Goal: Task Accomplishment & Management: Use online tool/utility

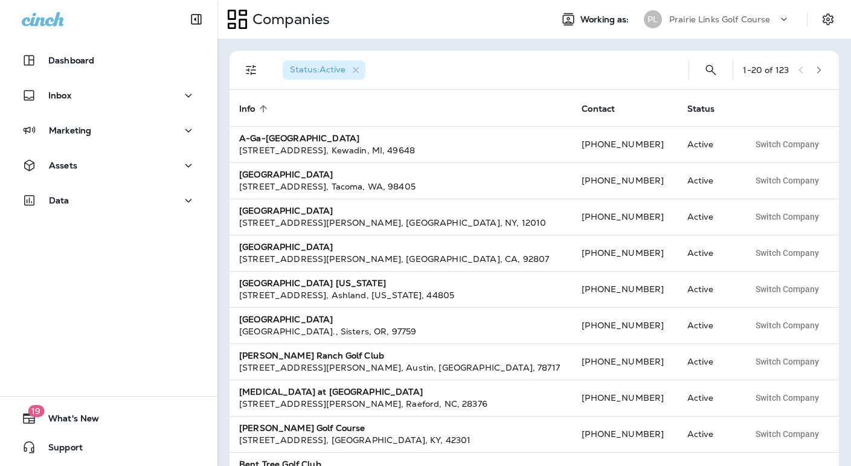
click at [739, 18] on p "Prairie Links Golf Course" at bounding box center [719, 19] width 101 height 10
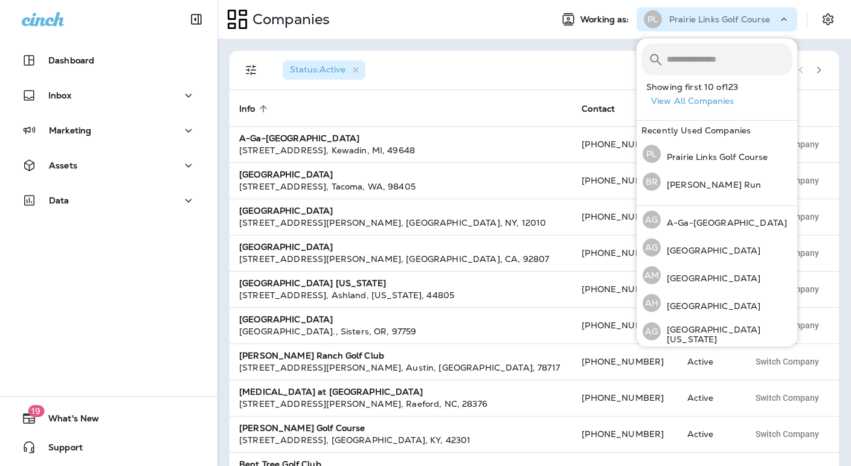
click at [691, 62] on input "text" at bounding box center [730, 59] width 126 height 32
click at [686, 185] on p "[PERSON_NAME] Run" at bounding box center [711, 185] width 100 height 10
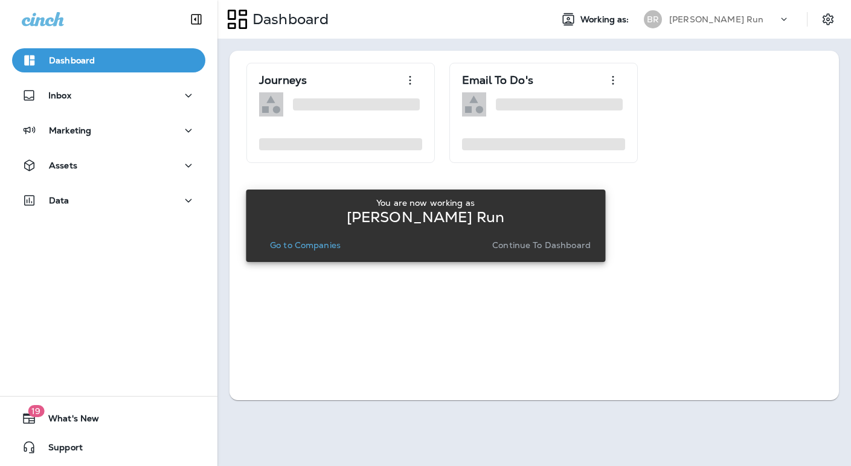
click at [536, 248] on p "Continue to Dashboard" at bounding box center [541, 245] width 98 height 10
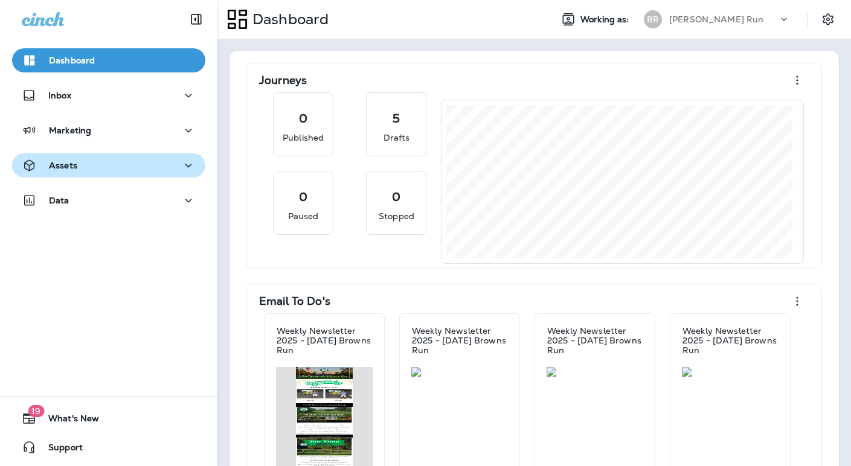
click at [76, 168] on div "Assets" at bounding box center [109, 165] width 174 height 15
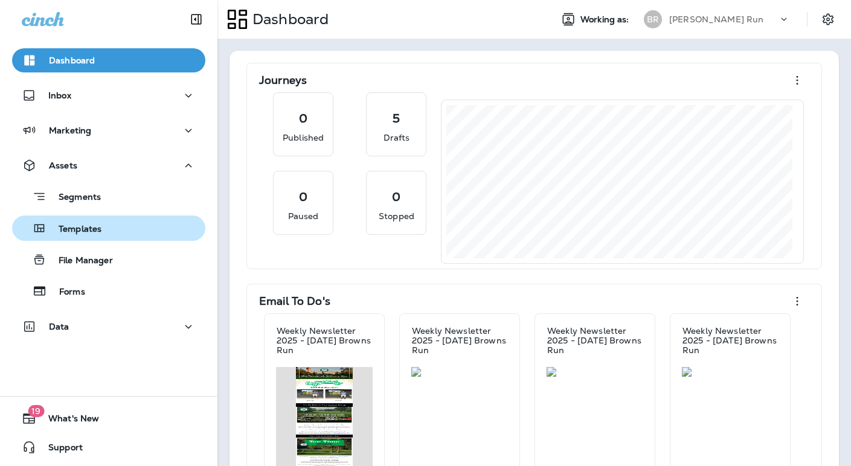
click at [97, 233] on p "Templates" at bounding box center [74, 229] width 55 height 11
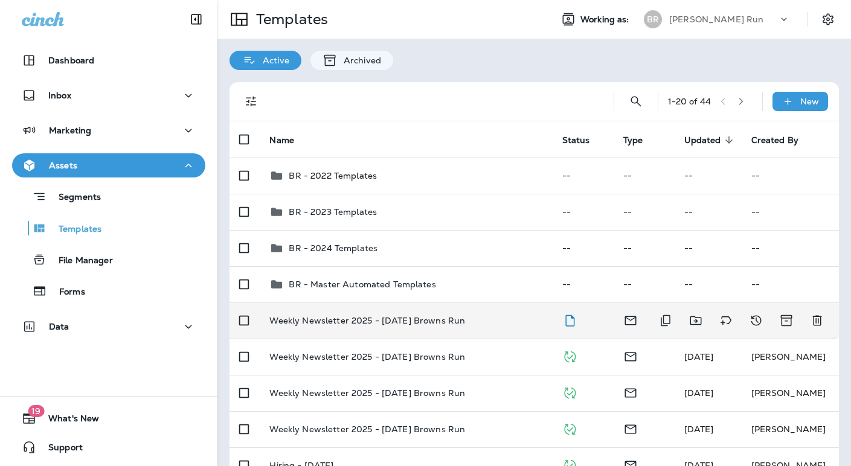
click at [421, 318] on p "Weekly Newsletter 2025 - [DATE] Browns Run" at bounding box center [367, 321] width 196 height 10
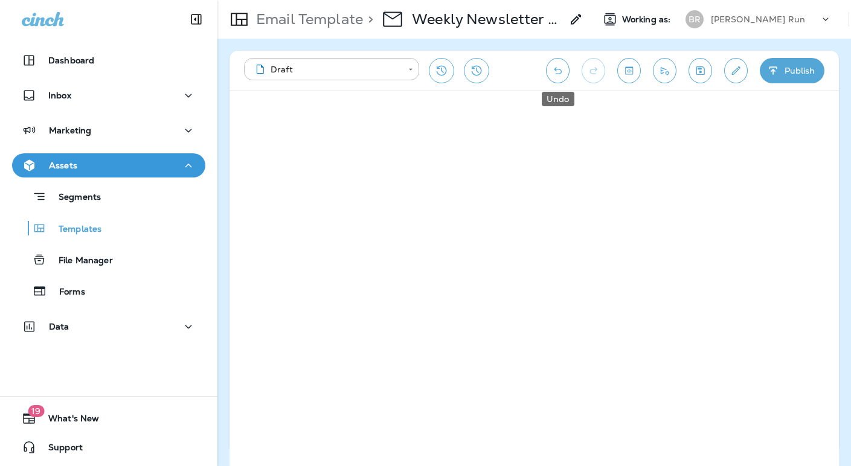
click at [556, 72] on icon "Undo" at bounding box center [557, 71] width 13 height 12
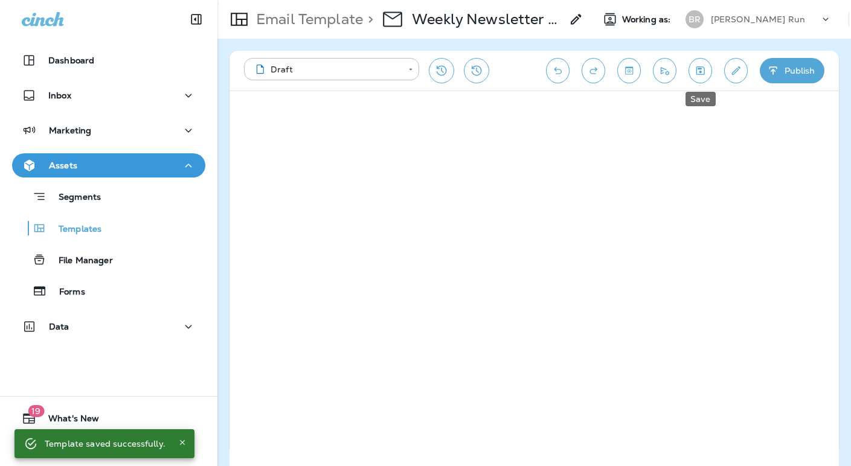
click at [699, 69] on icon "Save" at bounding box center [700, 70] width 8 height 8
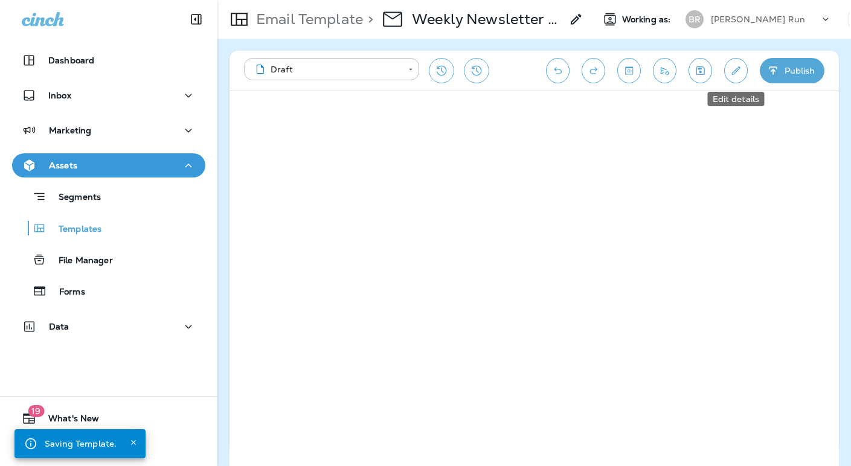
click at [737, 70] on icon "Edit details" at bounding box center [736, 70] width 8 height 8
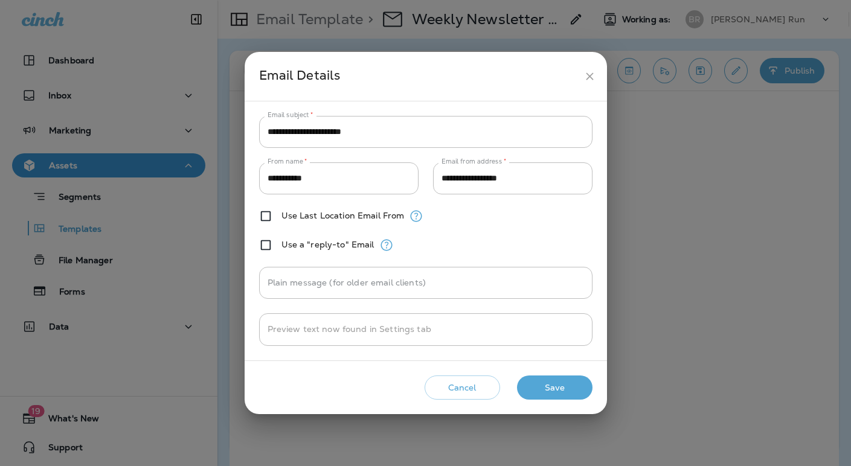
drag, startPoint x: 591, startPoint y: 77, endPoint x: 584, endPoint y: 77, distance: 6.7
click at [591, 77] on icon "close" at bounding box center [589, 76] width 13 height 13
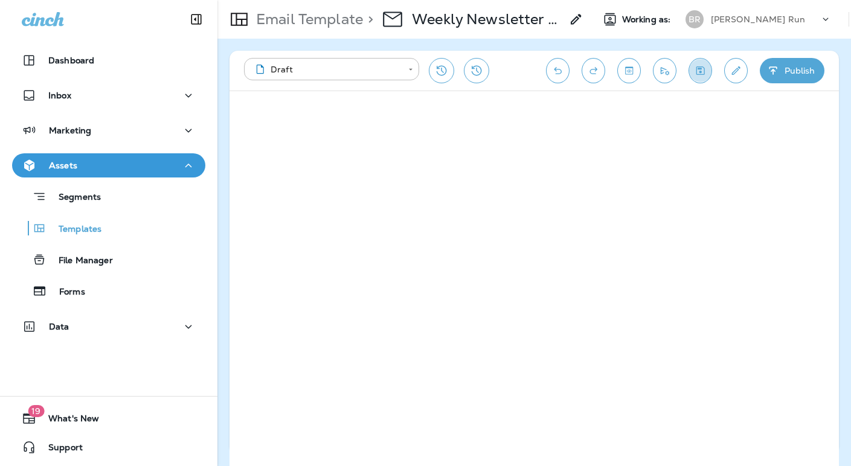
click at [706, 70] on icon "Save" at bounding box center [700, 71] width 13 height 12
click at [703, 73] on icon "Save" at bounding box center [700, 71] width 13 height 12
click at [666, 72] on icon "Send test email" at bounding box center [665, 71] width 8 height 8
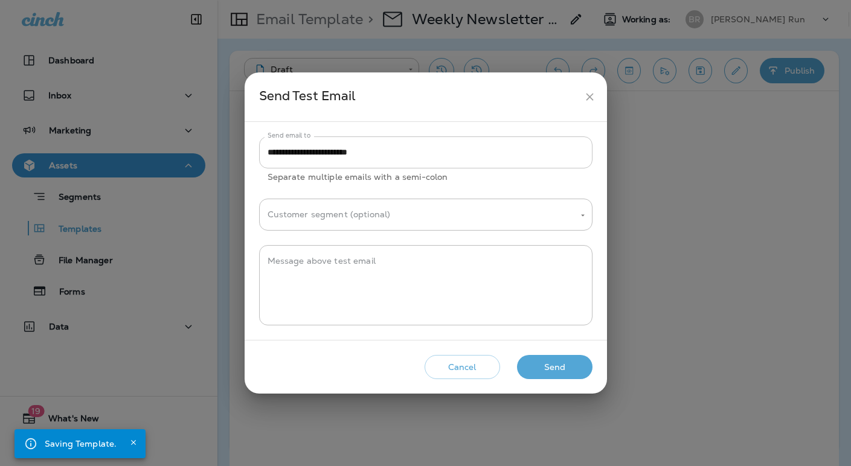
click at [333, 152] on input "**********" at bounding box center [425, 152] width 333 height 32
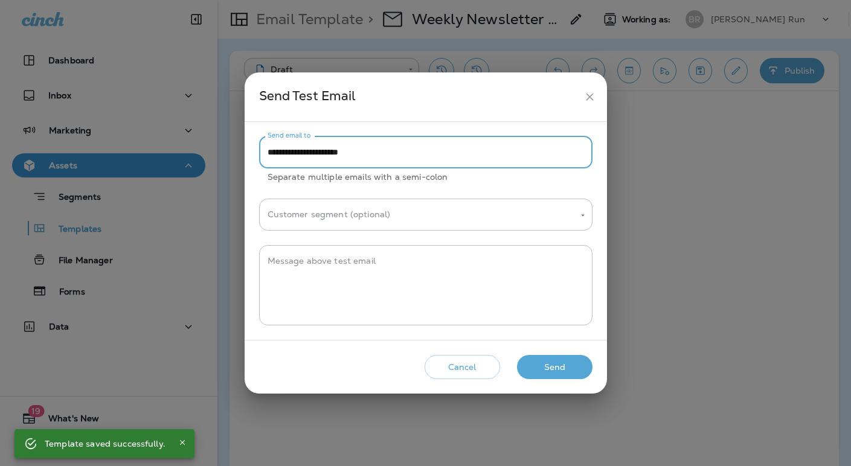
type input "**********"
click at [569, 368] on button "Send" at bounding box center [554, 367] width 75 height 25
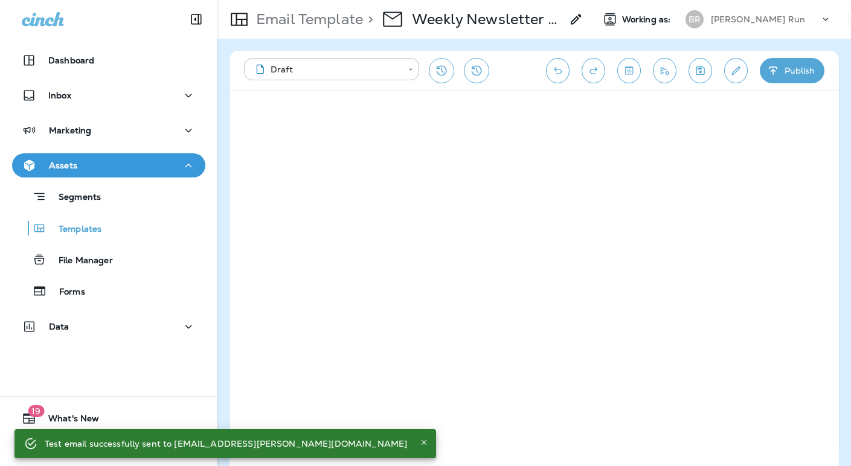
click at [695, 71] on icon "Save" at bounding box center [700, 71] width 13 height 12
click at [731, 22] on p "[PERSON_NAME] Run" at bounding box center [758, 19] width 94 height 10
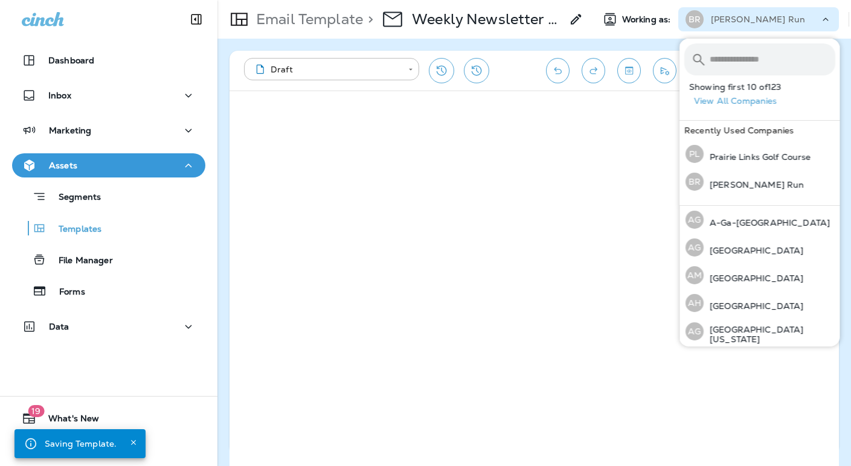
click at [731, 65] on input "text" at bounding box center [773, 59] width 126 height 32
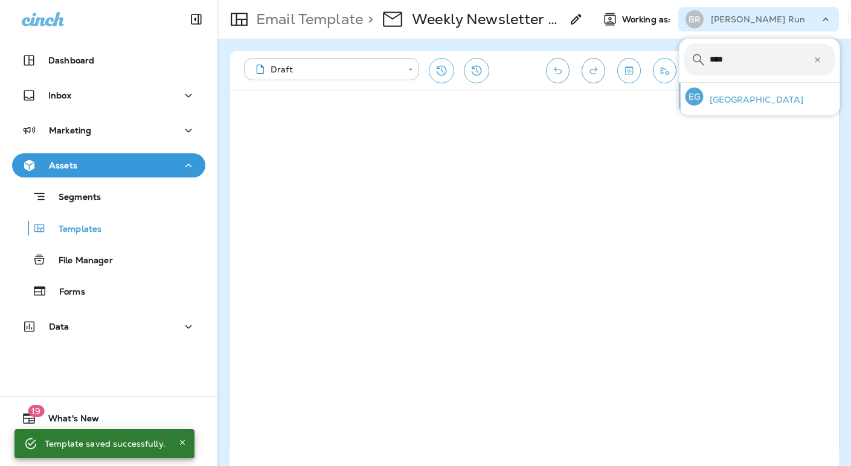
type input "****"
click at [744, 98] on p "[GEOGRAPHIC_DATA]" at bounding box center [754, 100] width 100 height 10
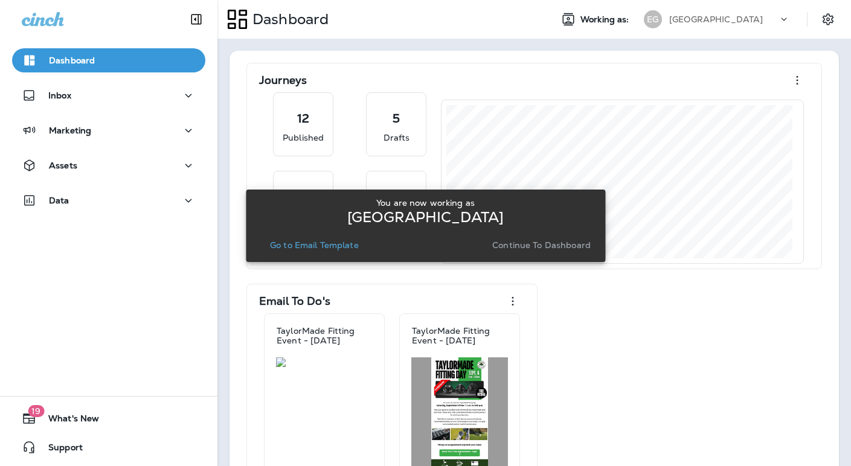
click at [515, 245] on p "Continue to Dashboard" at bounding box center [541, 245] width 98 height 10
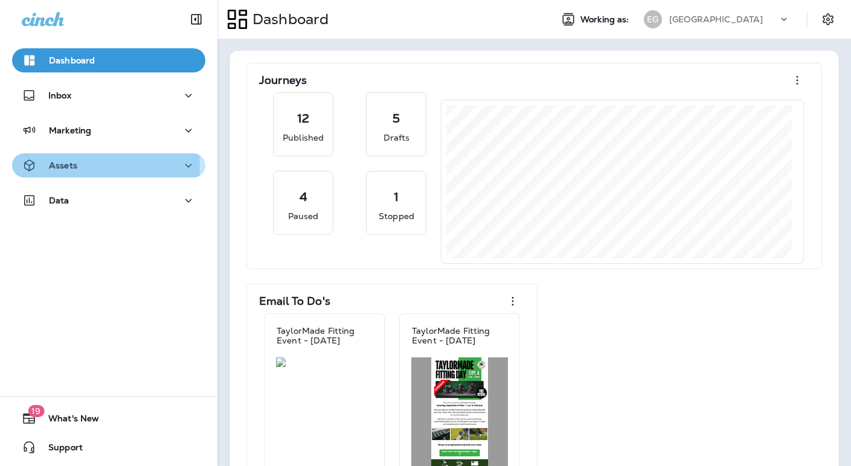
click at [53, 167] on p "Assets" at bounding box center [63, 166] width 28 height 10
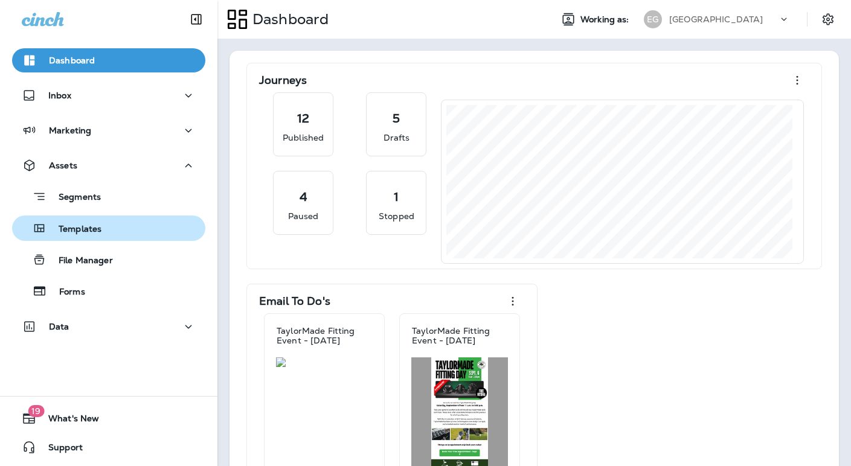
click at [69, 227] on p "Templates" at bounding box center [74, 229] width 55 height 11
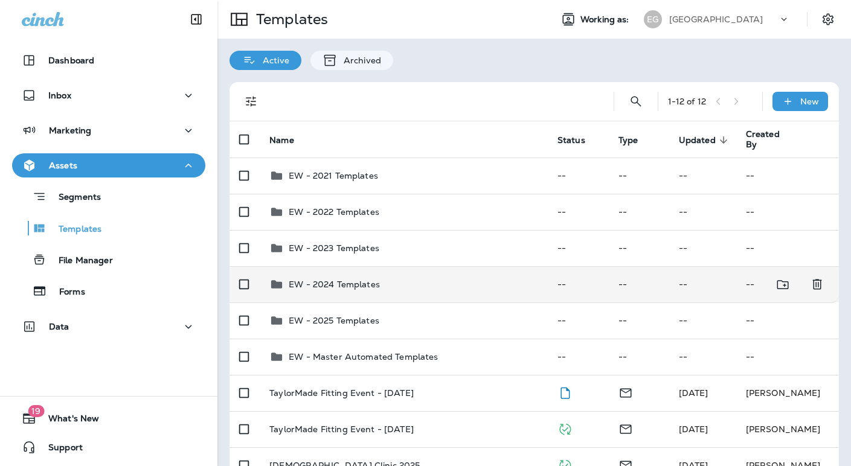
click at [365, 289] on p "EW - 2024 Templates" at bounding box center [334, 285] width 91 height 10
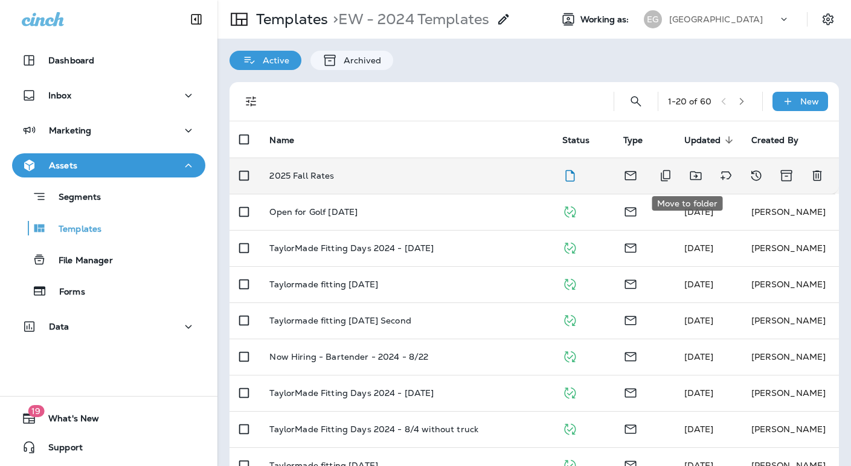
click at [688, 178] on icon "Move to folder" at bounding box center [695, 175] width 14 height 14
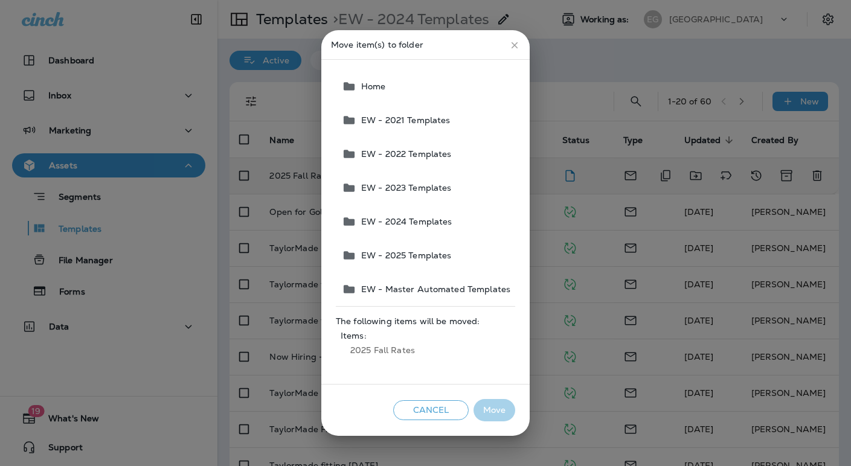
click at [379, 83] on span "Home" at bounding box center [371, 87] width 30 height 10
click at [486, 411] on button "Move" at bounding box center [494, 410] width 42 height 22
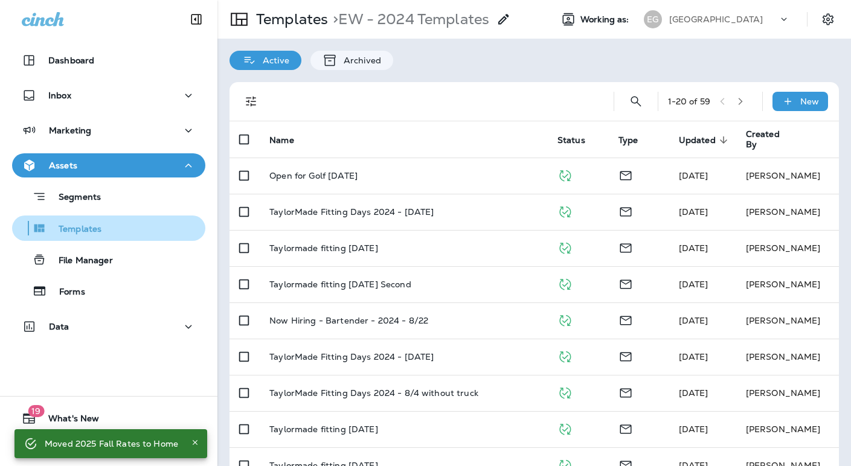
click at [102, 230] on div "Templates" at bounding box center [109, 228] width 184 height 18
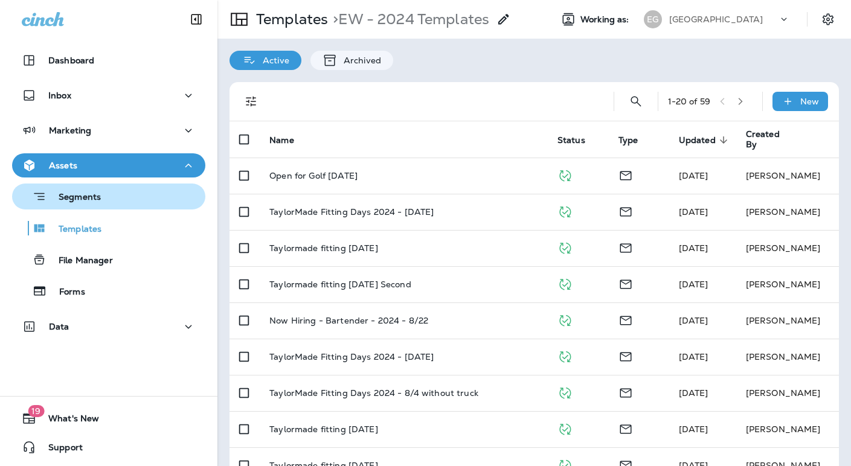
click at [60, 201] on p "Segments" at bounding box center [74, 198] width 54 height 12
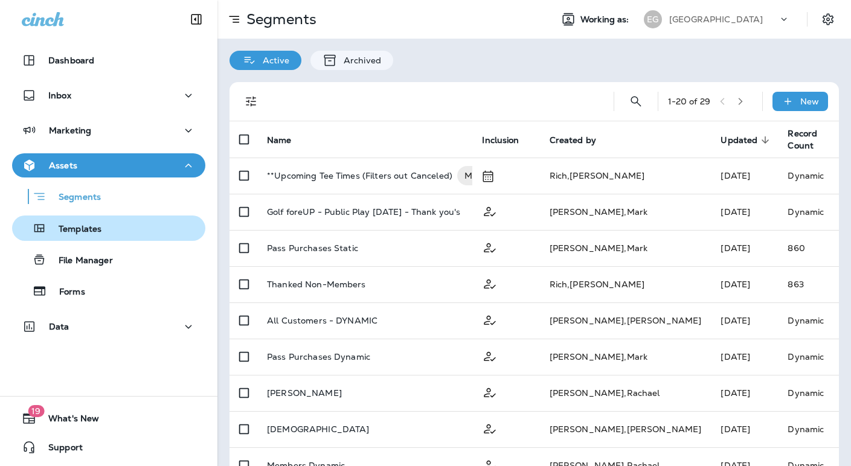
click at [86, 234] on p "Templates" at bounding box center [74, 229] width 55 height 11
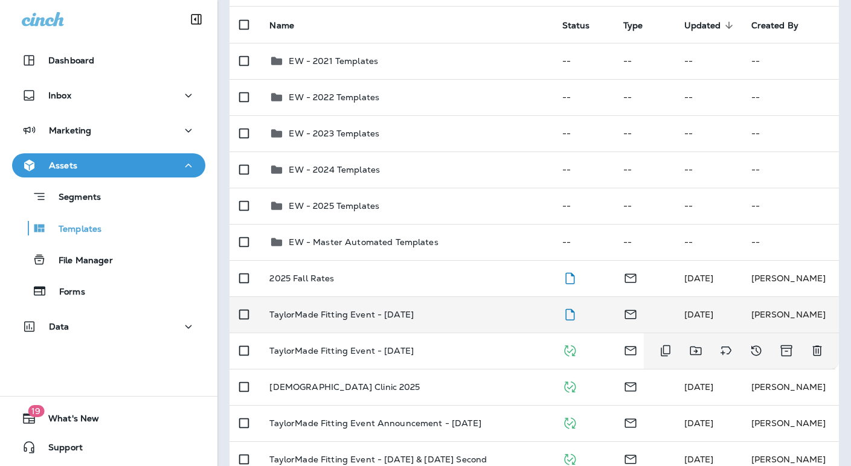
scroll to position [115, 0]
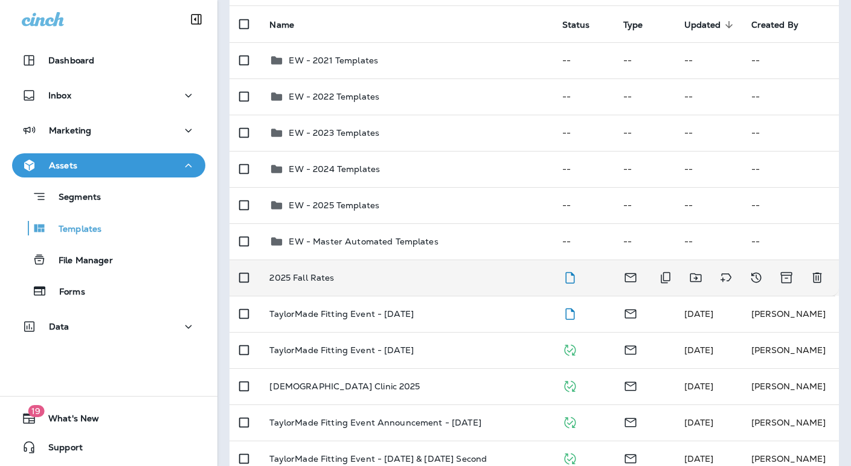
click at [455, 275] on div "2025 Fall Rates" at bounding box center [405, 278] width 273 height 10
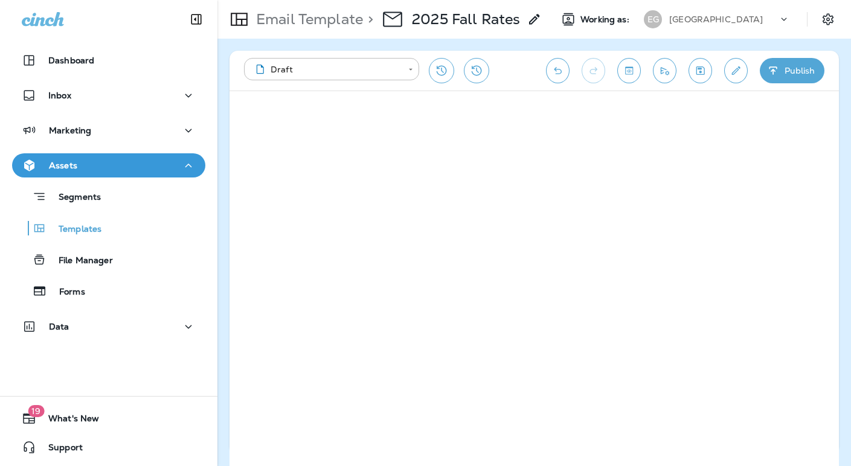
click at [704, 67] on icon "Save" at bounding box center [700, 71] width 13 height 12
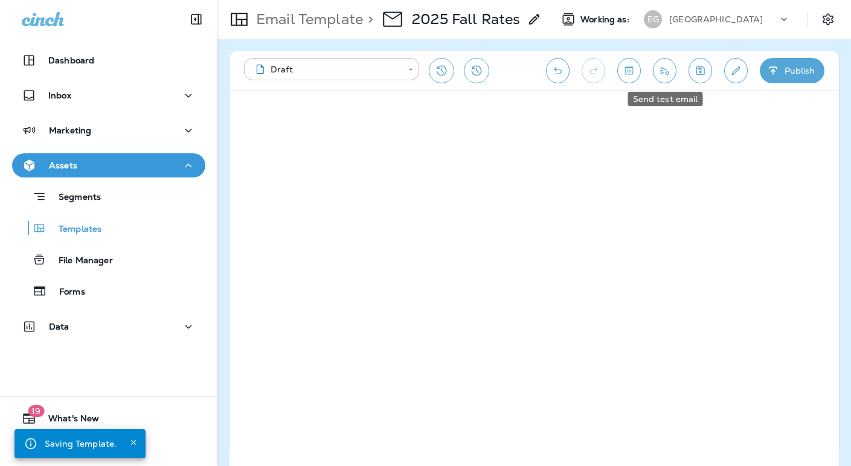
click at [670, 71] on icon "Send test email" at bounding box center [664, 71] width 13 height 12
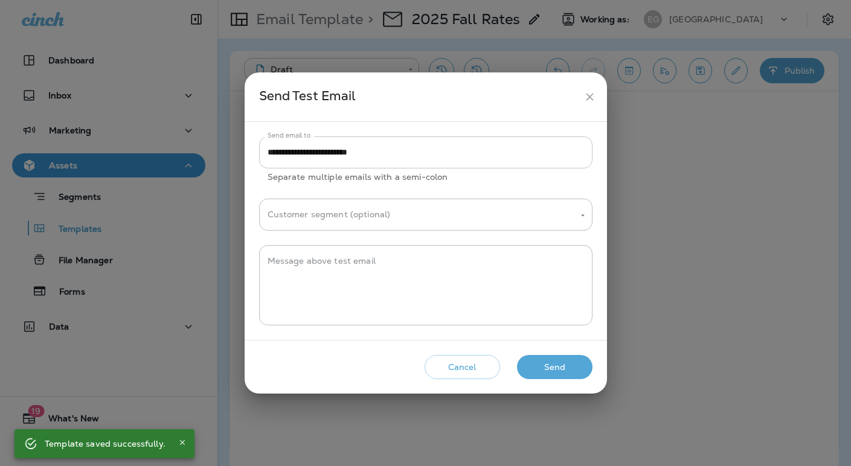
click at [333, 151] on input "**********" at bounding box center [425, 152] width 333 height 32
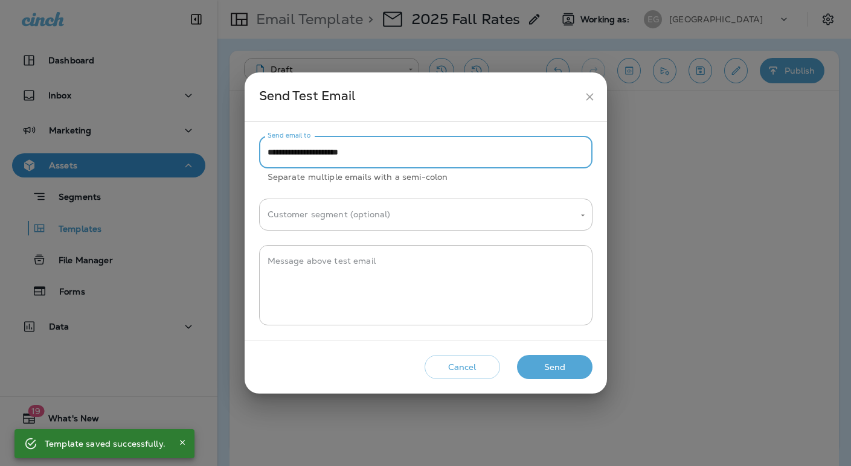
type input "**********"
click at [560, 361] on button "Send" at bounding box center [554, 367] width 75 height 25
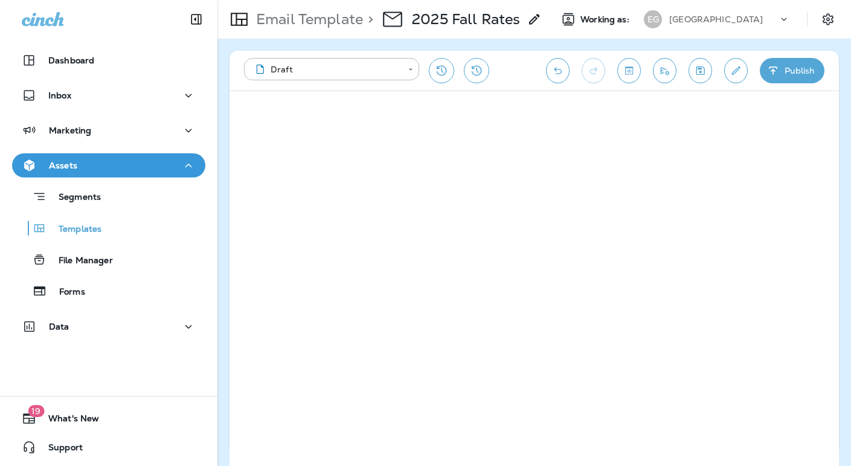
click at [698, 72] on icon "Save" at bounding box center [700, 71] width 13 height 12
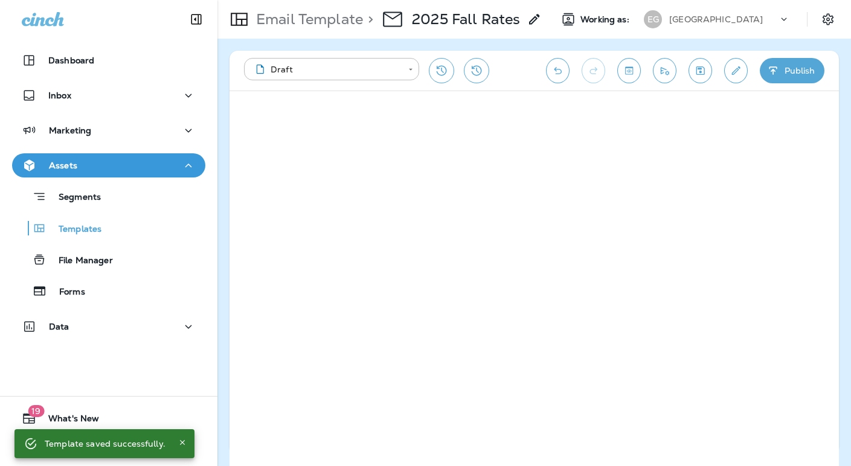
click at [693, 20] on p "[GEOGRAPHIC_DATA]" at bounding box center [716, 19] width 94 height 10
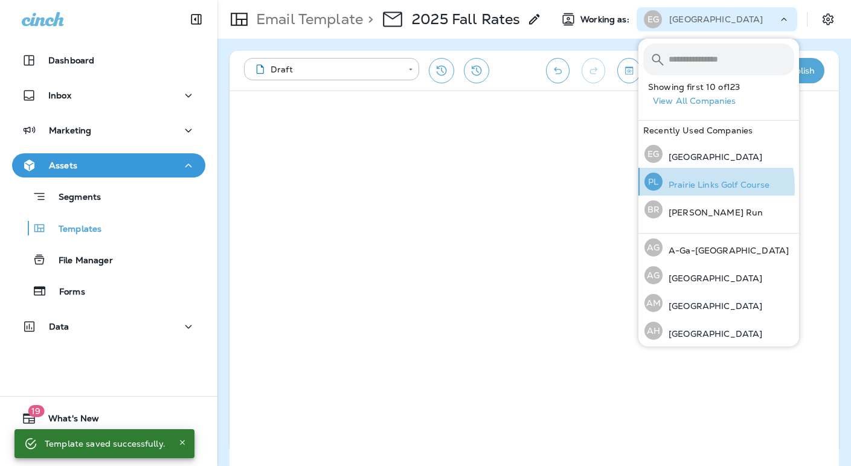
click at [693, 187] on p "Prairie Links Golf Course" at bounding box center [715, 185] width 107 height 10
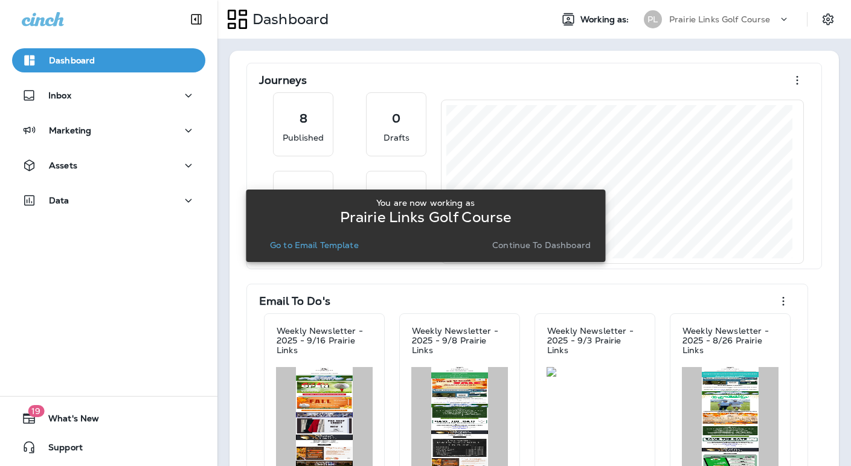
click at [540, 249] on p "Continue to Dashboard" at bounding box center [541, 245] width 98 height 10
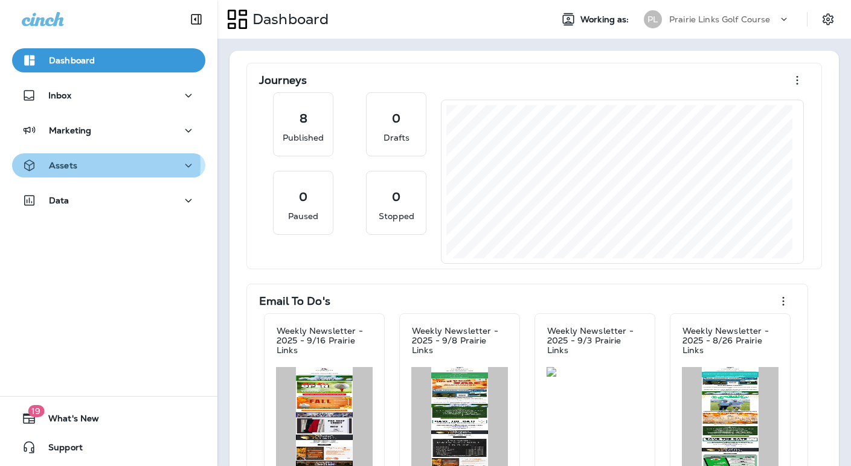
click at [105, 165] on div "Assets" at bounding box center [109, 165] width 174 height 15
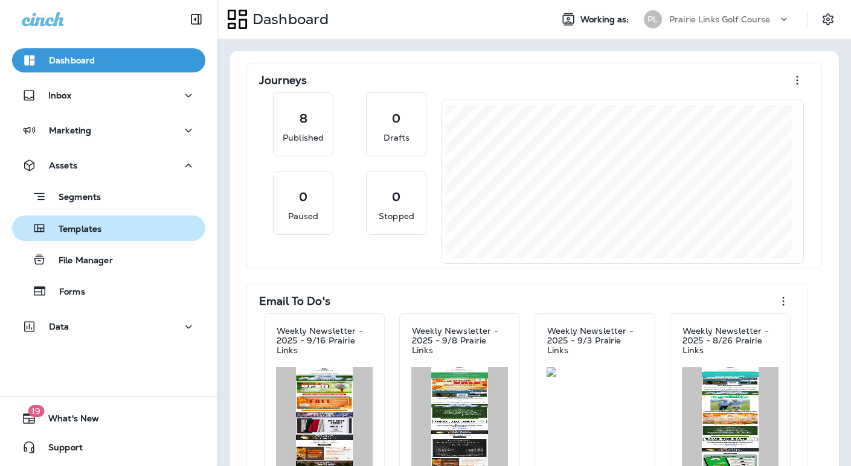
click at [98, 227] on p "Templates" at bounding box center [74, 229] width 55 height 11
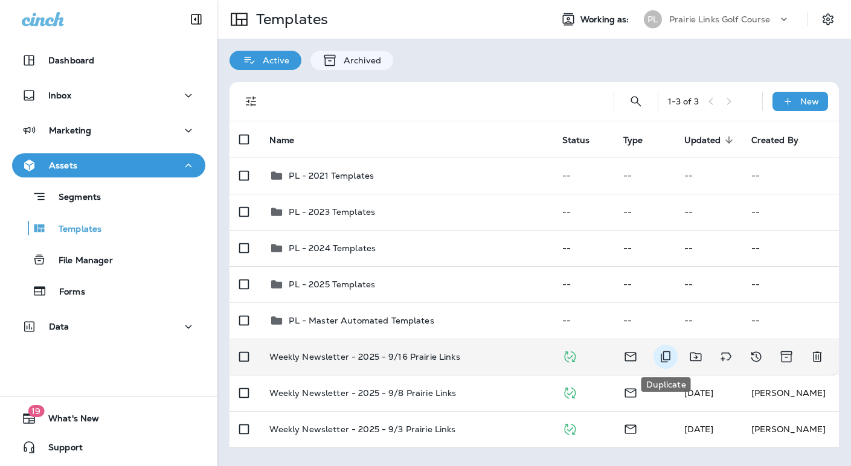
click at [661, 353] on icon "Duplicate" at bounding box center [665, 357] width 14 height 14
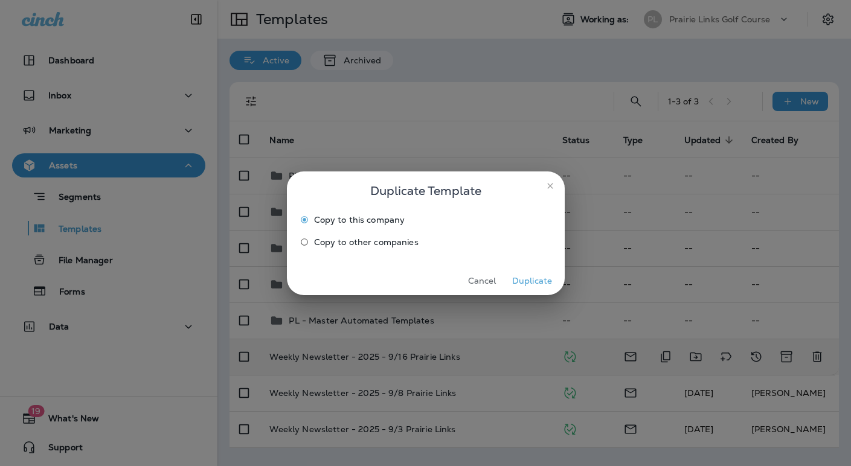
click at [544, 278] on button "Duplicate" at bounding box center [532, 281] width 45 height 19
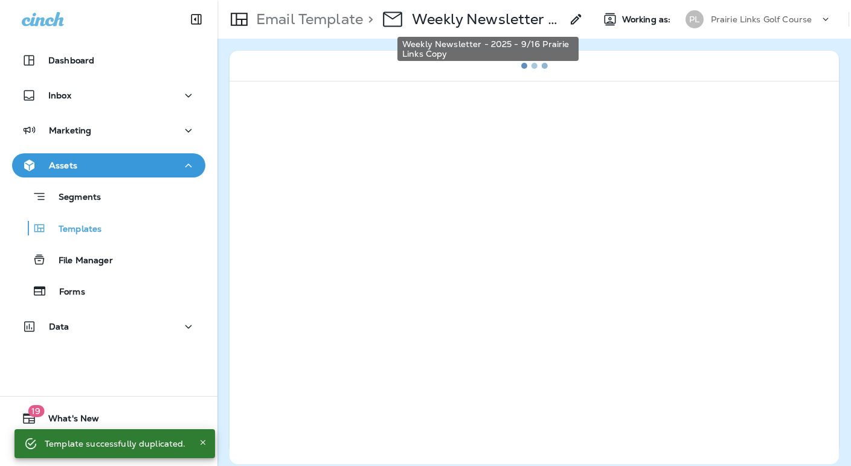
click at [496, 25] on p "Weekly Newsletter - 2025 - 9/16 Prairie Links Copy" at bounding box center [487, 19] width 150 height 18
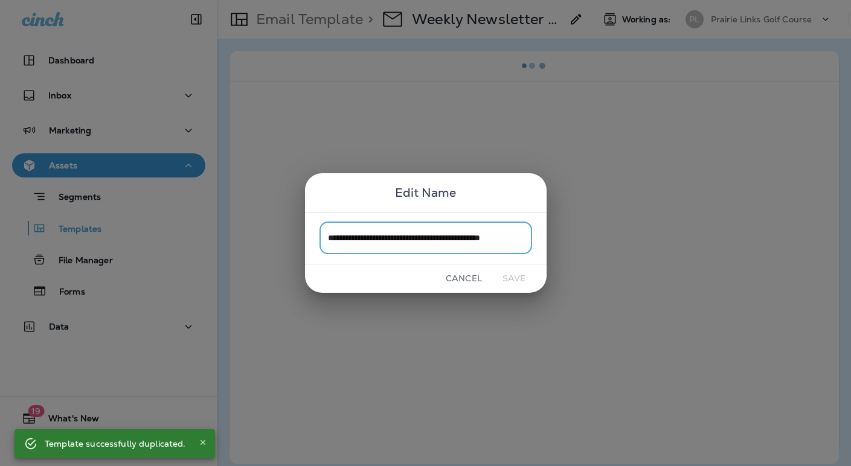
scroll to position [0, 14]
click at [446, 237] on input "**********" at bounding box center [425, 238] width 213 height 32
click at [439, 237] on input "**********" at bounding box center [425, 238] width 213 height 32
drag, startPoint x: 504, startPoint y: 239, endPoint x: 544, endPoint y: 240, distance: 39.9
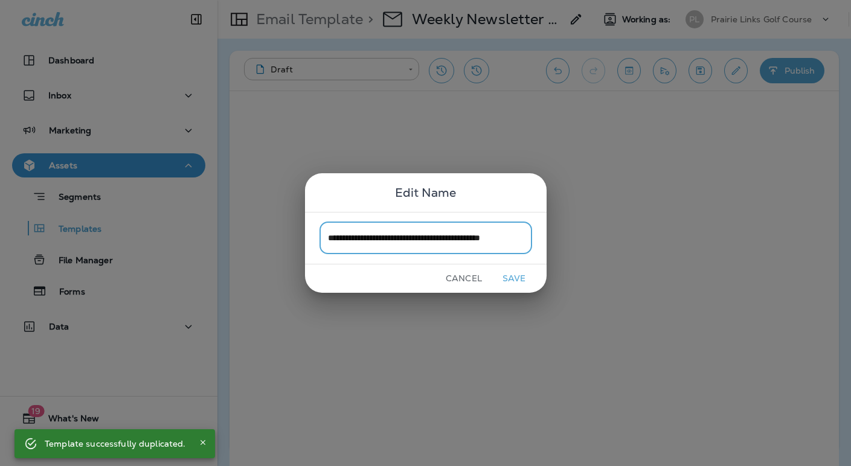
click at [544, 240] on div "**********" at bounding box center [426, 238] width 242 height 53
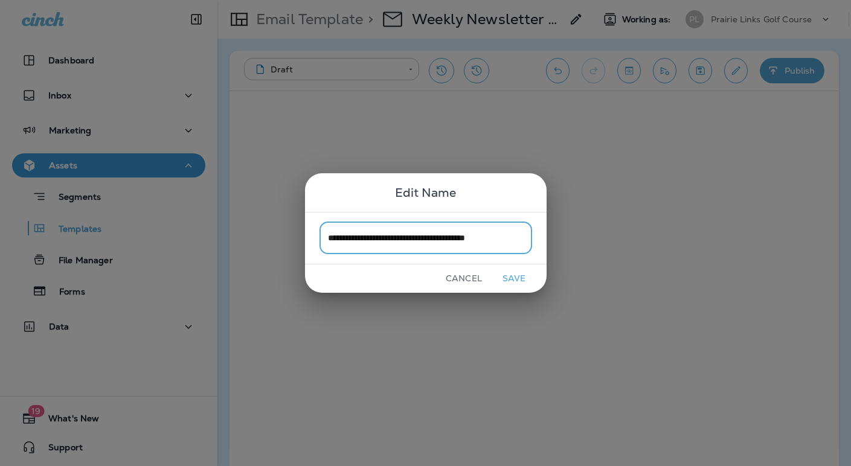
scroll to position [0, 0]
type input "**********"
drag, startPoint x: 523, startPoint y: 271, endPoint x: 530, endPoint y: 275, distance: 8.2
click at [522, 271] on button "Save" at bounding box center [514, 278] width 45 height 19
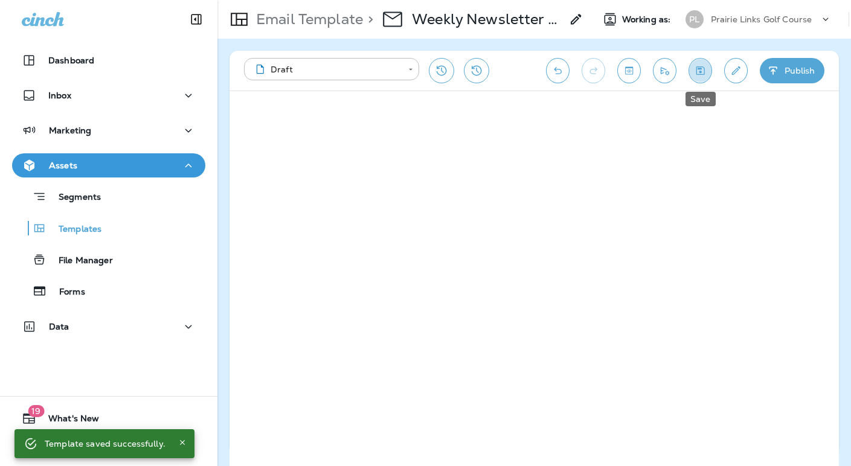
click at [698, 68] on icon "Save" at bounding box center [700, 70] width 8 height 8
click at [701, 69] on icon "Save" at bounding box center [700, 71] width 13 height 12
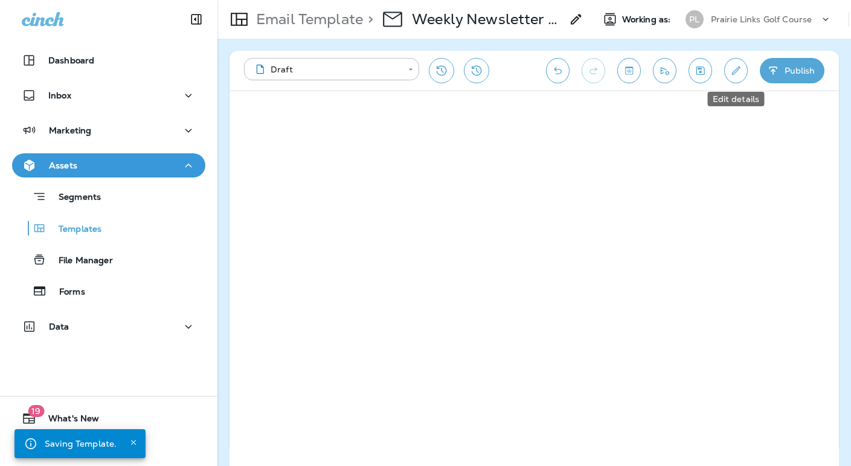
click at [732, 66] on icon "Edit details" at bounding box center [736, 71] width 13 height 12
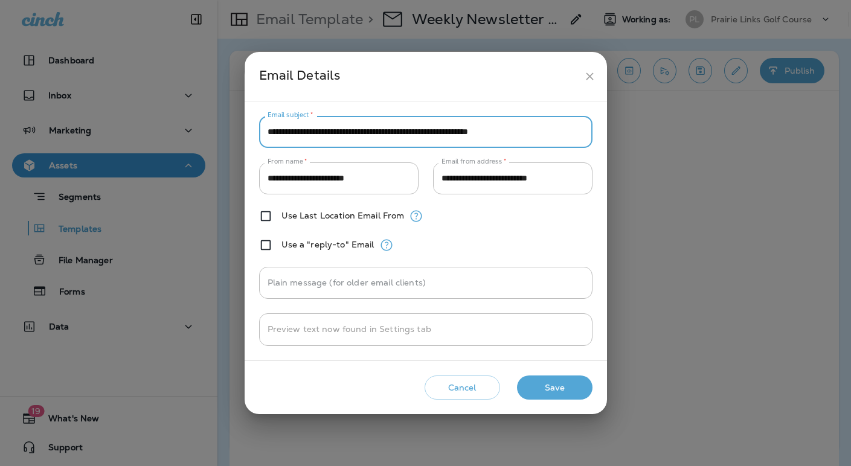
drag, startPoint x: 531, startPoint y: 132, endPoint x: 381, endPoint y: 129, distance: 149.8
click at [381, 129] on input "**********" at bounding box center [425, 132] width 333 height 32
type input "**********"
click at [559, 394] on button "Save" at bounding box center [554, 388] width 75 height 25
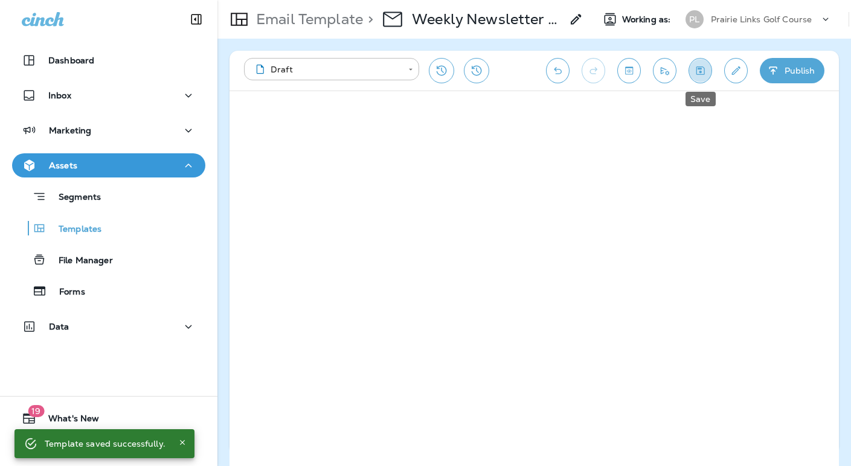
click at [702, 71] on icon "Save" at bounding box center [700, 71] width 13 height 12
click at [667, 68] on icon "Send test email" at bounding box center [664, 71] width 13 height 12
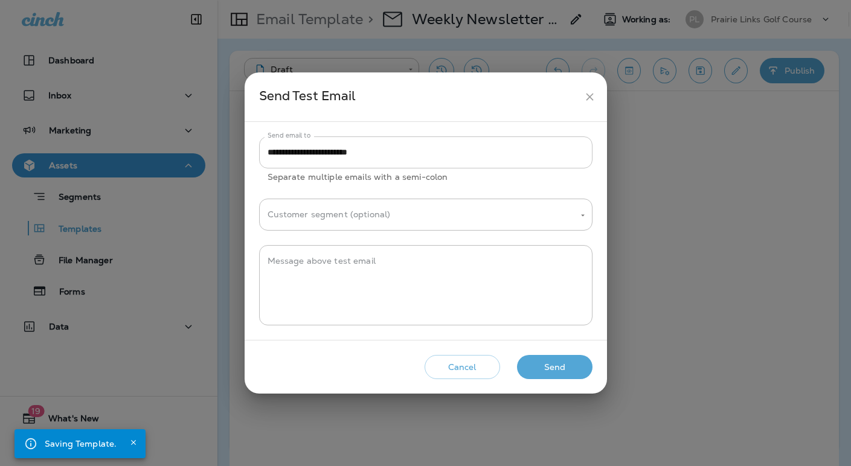
click at [332, 152] on input "**********" at bounding box center [425, 152] width 333 height 32
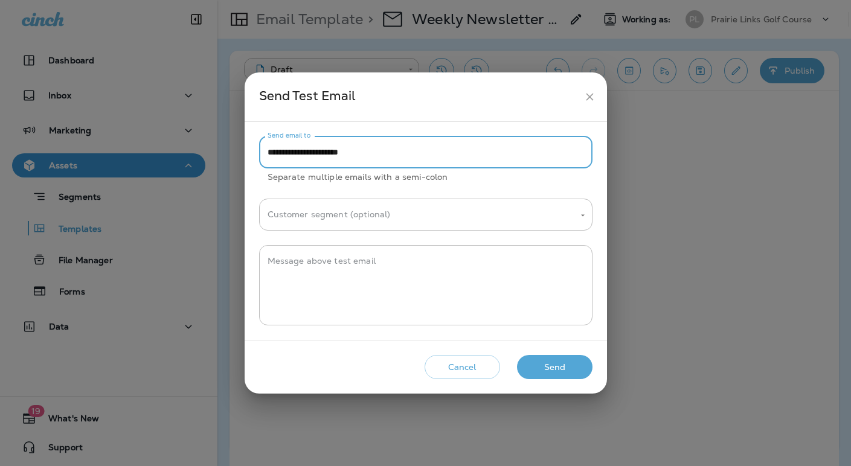
type input "**********"
drag, startPoint x: 539, startPoint y: 362, endPoint x: 531, endPoint y: 356, distance: 9.1
click at [539, 362] on button "Send" at bounding box center [554, 367] width 75 height 25
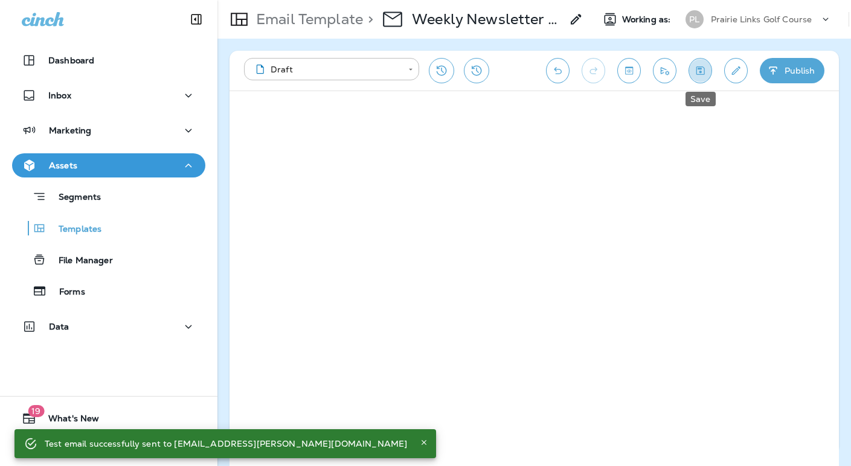
click at [696, 69] on icon "Save" at bounding box center [700, 70] width 8 height 8
